Goal: Task Accomplishment & Management: Manage account settings

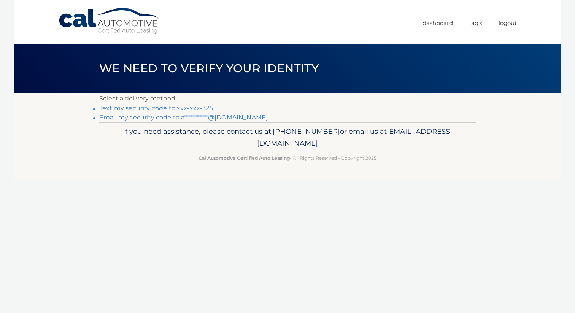
click at [188, 109] on link "Text my security code to xxx-xxx-3251" at bounding box center [157, 108] width 116 height 7
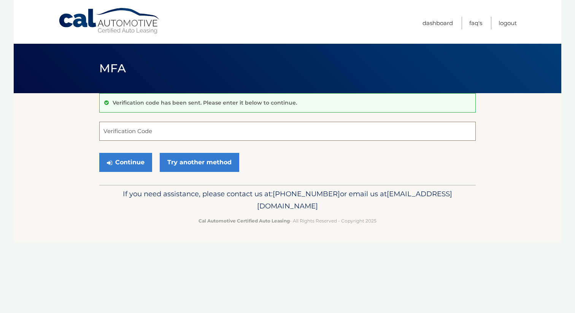
click at [156, 132] on input "Verification Code" at bounding box center [287, 131] width 376 height 19
click at [156, 129] on input "Verification Code" at bounding box center [287, 131] width 376 height 19
type input "564359"
click at [99, 153] on button "Continue" at bounding box center [125, 162] width 53 height 19
click at [134, 163] on button "Continue" at bounding box center [125, 162] width 53 height 19
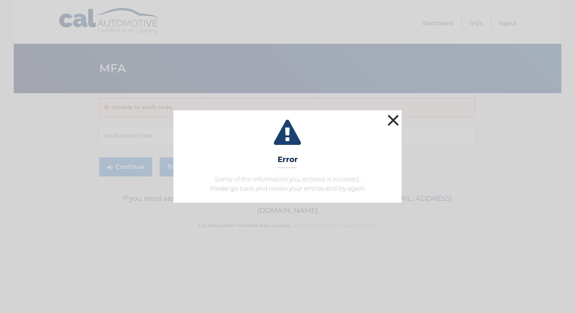
click at [392, 120] on button "×" at bounding box center [393, 120] width 15 height 15
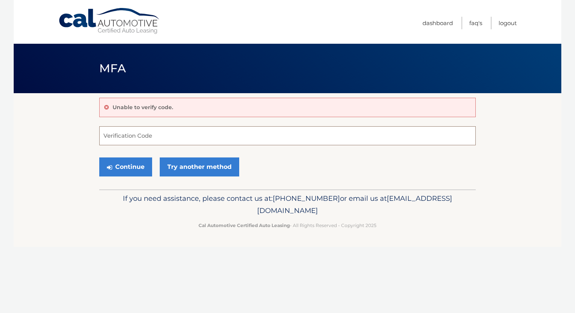
click at [144, 134] on input "Verification Code" at bounding box center [287, 135] width 376 height 19
paste input "564359"
type input "564359"
click at [130, 163] on button "Continue" at bounding box center [125, 166] width 53 height 19
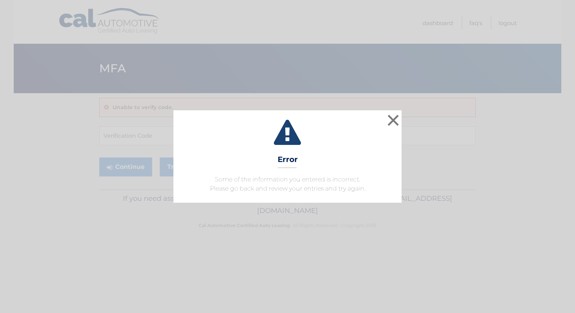
click at [75, 94] on div "× Error Some of the information you entered is incorrect. Please go back and re…" at bounding box center [287, 156] width 575 height 313
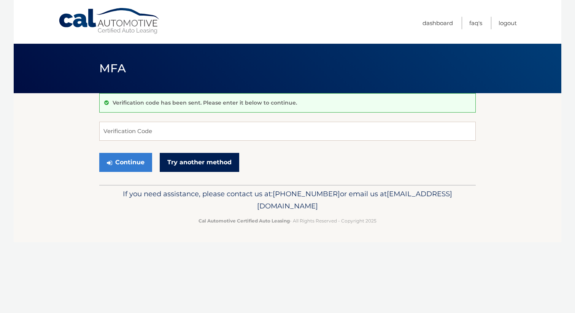
click at [199, 162] on link "Try another method" at bounding box center [199, 162] width 79 height 19
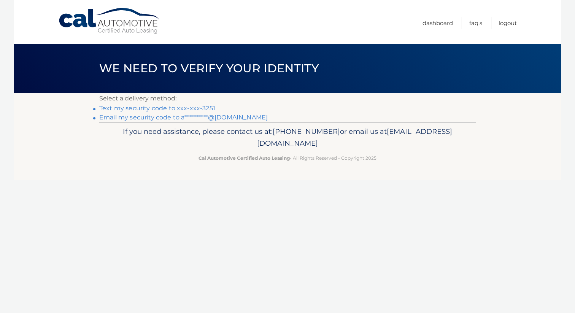
click at [159, 108] on link "Text my security code to xxx-xxx-3251" at bounding box center [157, 108] width 116 height 7
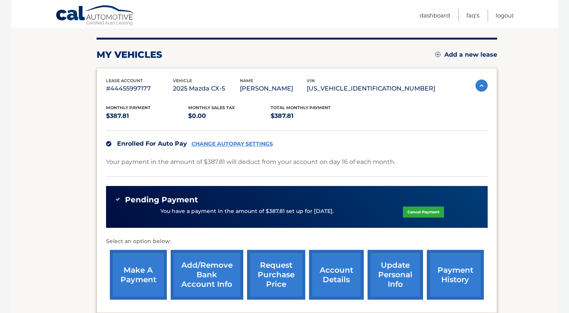
scroll to position [79, 0]
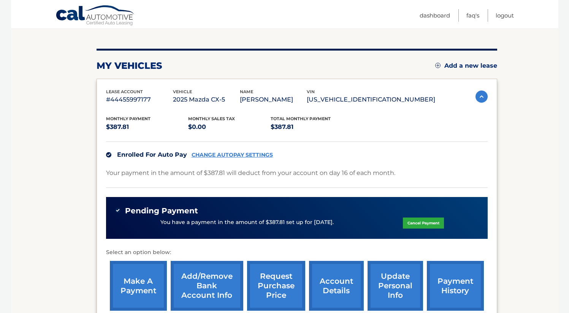
click at [463, 280] on link "payment history" at bounding box center [455, 286] width 57 height 50
